Goal: Information Seeking & Learning: Learn about a topic

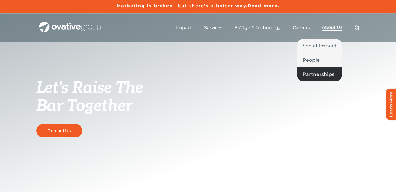
click at [313, 76] on span "Partnerships" at bounding box center [319, 75] width 32 height 8
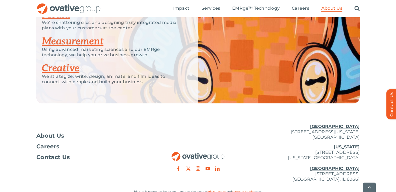
scroll to position [1222, 0]
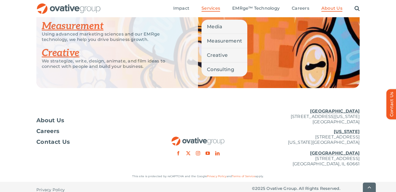
click at [213, 6] on span "Services" at bounding box center [211, 8] width 19 height 5
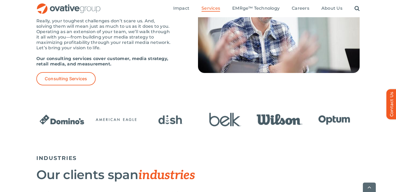
scroll to position [801, 0]
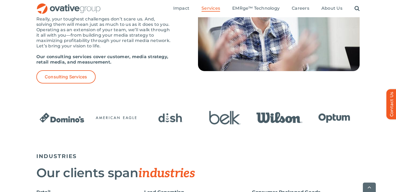
click at [250, 119] on img "4 / 24" at bounding box center [225, 117] width 51 height 21
click at [271, 118] on img "5 / 24" at bounding box center [279, 117] width 51 height 21
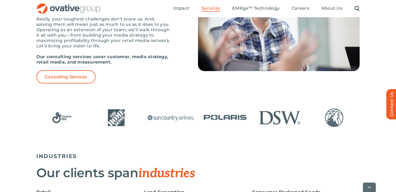
click at [241, 117] on img "10 / 24" at bounding box center [225, 117] width 51 height 21
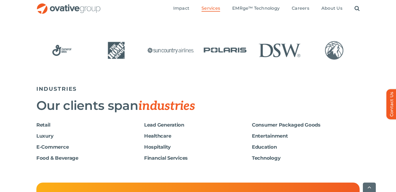
scroll to position [877, 0]
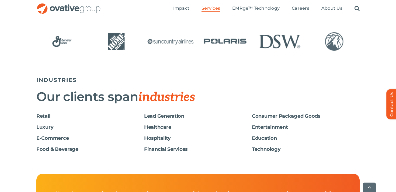
click at [45, 116] on h6 "Retail" at bounding box center [90, 116] width 108 height 6
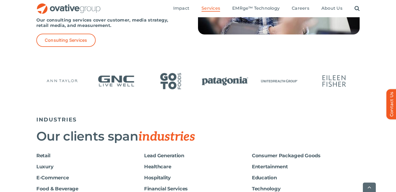
scroll to position [839, 0]
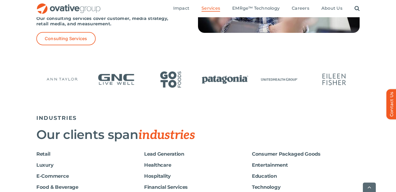
click at [54, 81] on img "19 / 24" at bounding box center [61, 79] width 51 height 21
click at [98, 84] on img "20 / 24" at bounding box center [116, 79] width 51 height 21
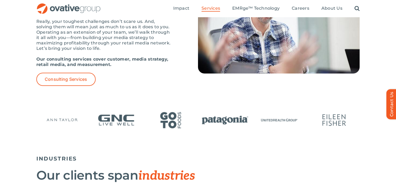
scroll to position [754, 0]
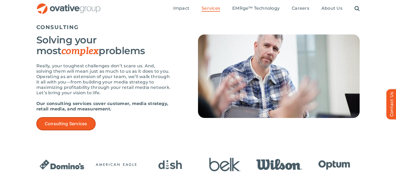
click at [75, 128] on link "Consulting Services" at bounding box center [65, 123] width 59 height 13
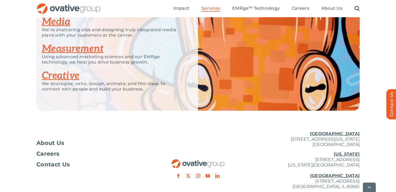
scroll to position [946, 0]
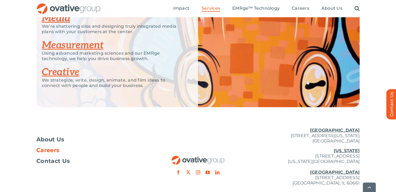
click at [51, 150] on span "Careers" at bounding box center [47, 150] width 23 height 5
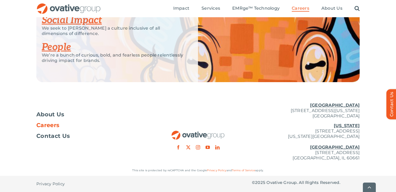
scroll to position [1102, 0]
